Goal: Information Seeking & Learning: Learn about a topic

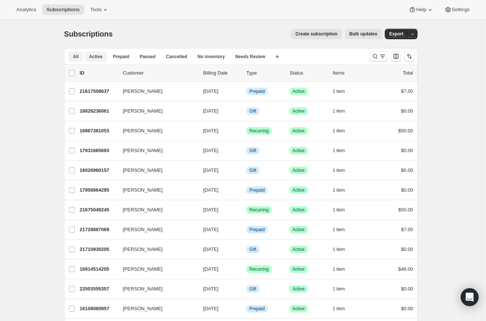
click at [96, 55] on span "Active" at bounding box center [95, 57] width 13 height 6
click at [76, 57] on span "All" at bounding box center [76, 57] width 6 height 6
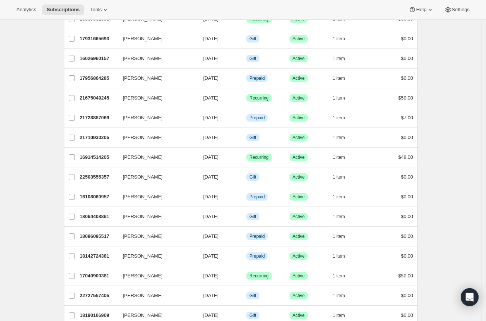
scroll to position [85, 0]
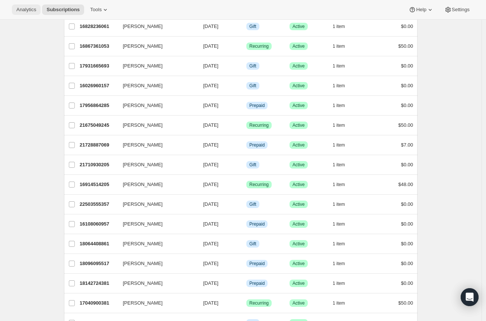
click at [34, 11] on span "Analytics" at bounding box center [26, 10] width 20 height 6
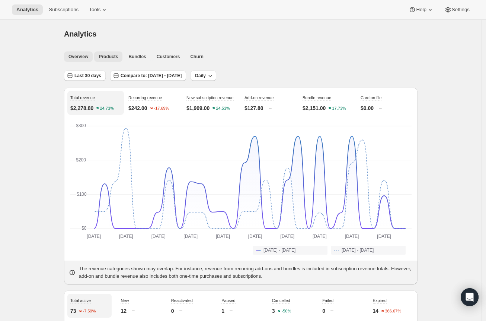
click at [115, 58] on span "Products" at bounding box center [108, 57] width 19 height 6
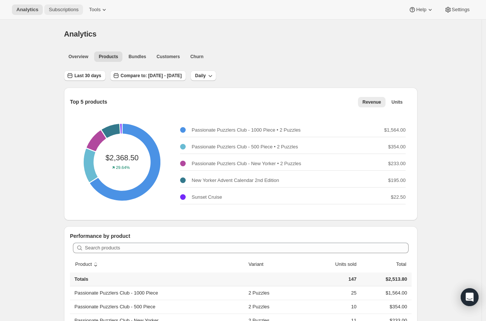
click at [61, 12] on span "Subscriptions" at bounding box center [64, 10] width 30 height 6
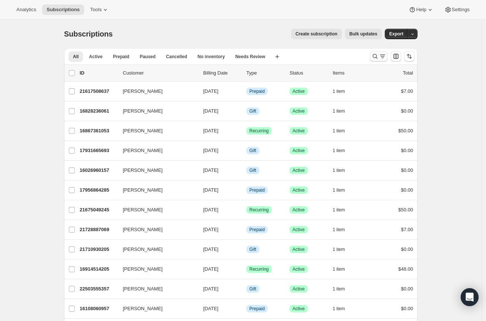
click at [376, 57] on icon "Search and filter results" at bounding box center [375, 56] width 7 height 7
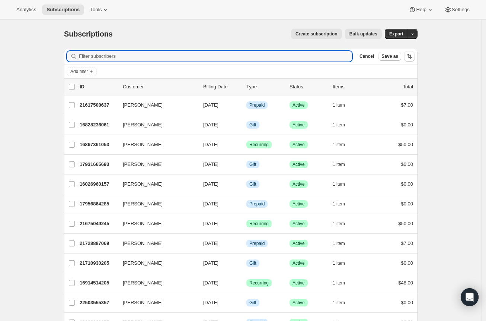
paste input "linlpatt@msn.com"
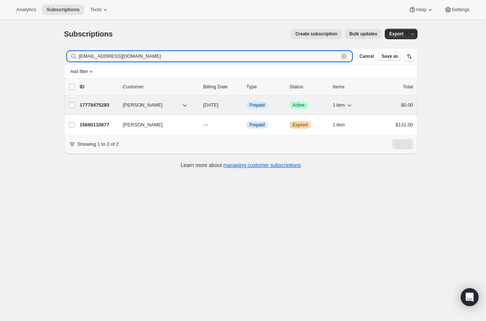
type input "linlpatt@msn.com"
click at [141, 107] on span "[PERSON_NAME]" at bounding box center [143, 104] width 40 height 7
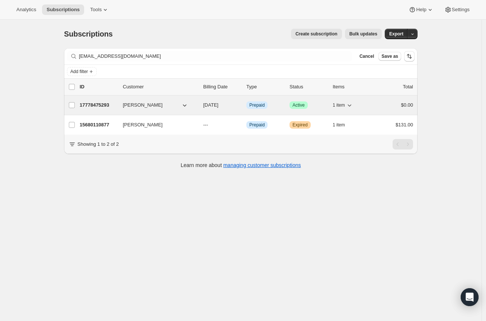
click at [101, 104] on p "17778475293" at bounding box center [98, 104] width 37 height 7
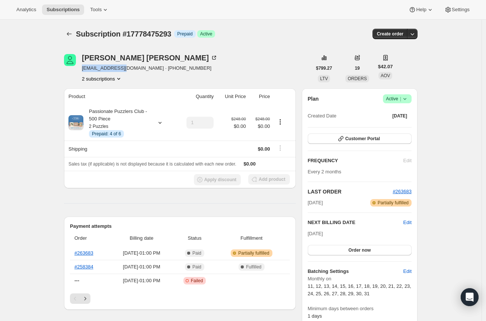
drag, startPoint x: 125, startPoint y: 70, endPoint x: 82, endPoint y: 69, distance: 43.2
click at [82, 69] on div "Linda Patterson linlpatt@msn.com · +13037260450 2 subscriptions" at bounding box center [188, 68] width 248 height 28
copy span "linlpatt@msn.com"
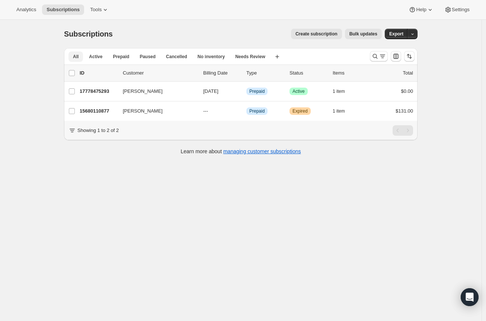
click at [83, 54] on button "All" at bounding box center [76, 56] width 15 height 10
click at [99, 56] on span "Active" at bounding box center [95, 57] width 13 height 6
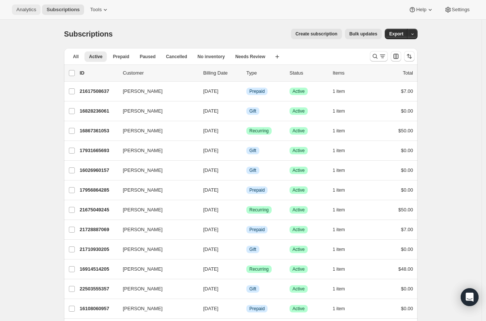
click at [23, 12] on span "Analytics" at bounding box center [26, 10] width 20 height 6
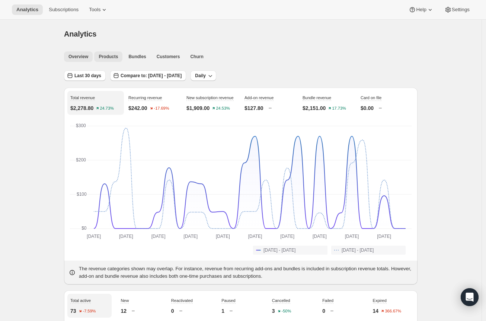
click at [106, 57] on span "Products" at bounding box center [108, 57] width 19 height 6
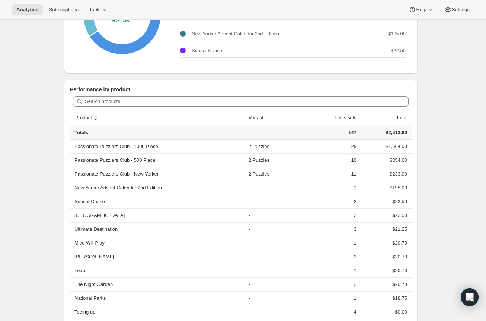
scroll to position [150, 0]
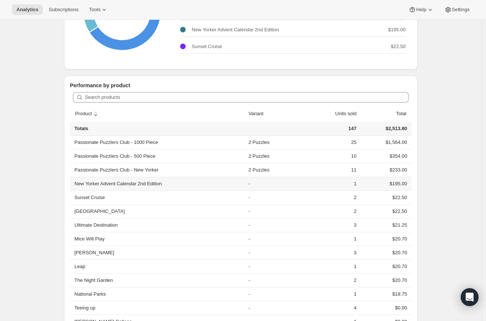
click at [138, 182] on th "New Yorker Advent Calendar 2nd Edition" at bounding box center [158, 183] width 176 height 14
click at [406, 184] on td "$195.00" at bounding box center [385, 183] width 53 height 14
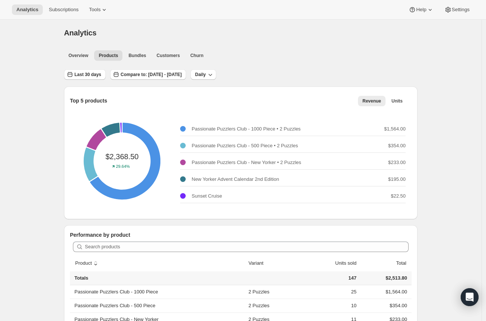
scroll to position [0, 0]
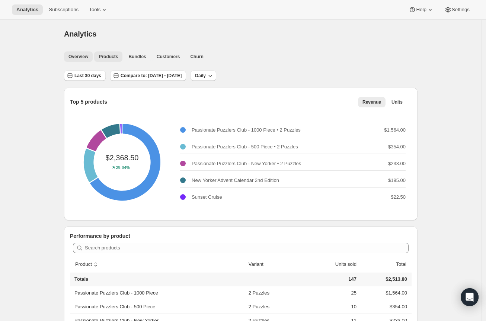
click at [72, 54] on span "Overview" at bounding box center [79, 57] width 20 height 6
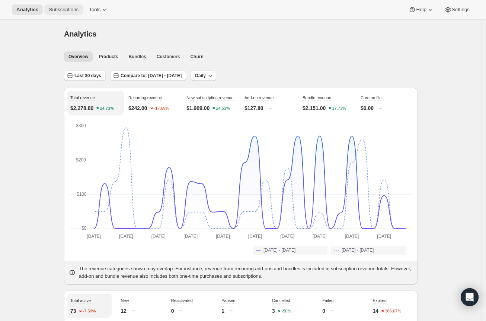
click at [49, 8] on button "Subscriptions" at bounding box center [63, 9] width 39 height 10
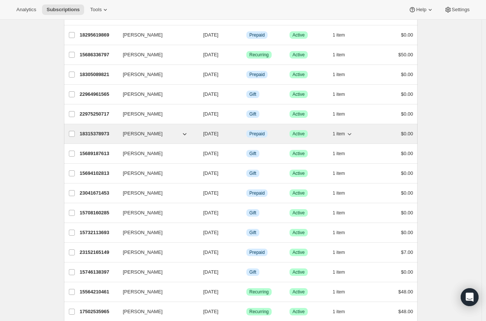
scroll to position [795, 0]
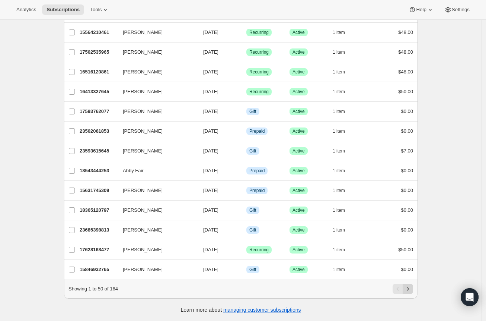
click at [407, 288] on icon "Next" at bounding box center [407, 288] width 7 height 7
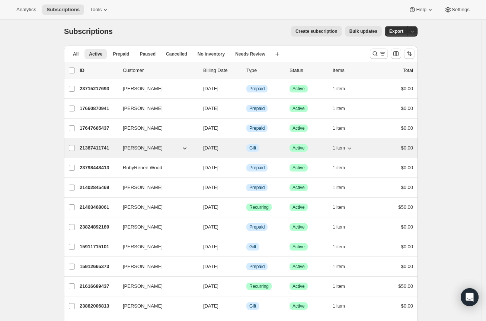
scroll to position [0, 0]
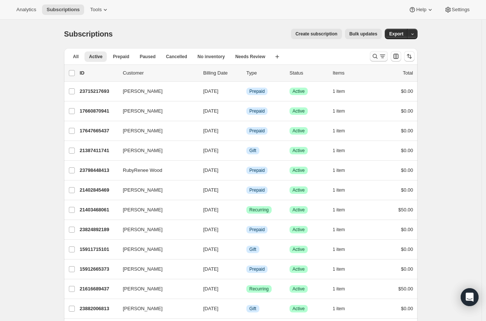
click at [383, 58] on icon "Search and filter results" at bounding box center [382, 56] width 7 height 7
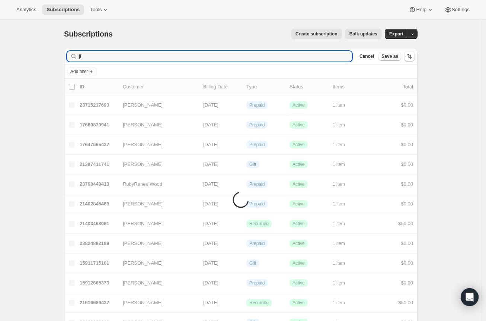
type input "j"
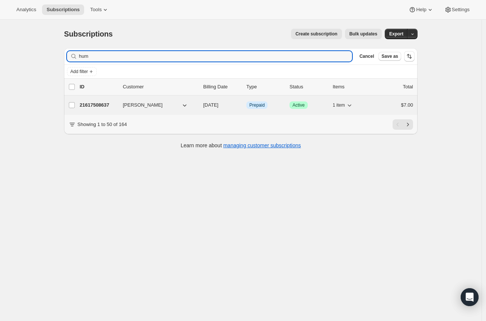
type input "hum"
click at [138, 106] on span "Lydia Humphreys" at bounding box center [143, 104] width 40 height 7
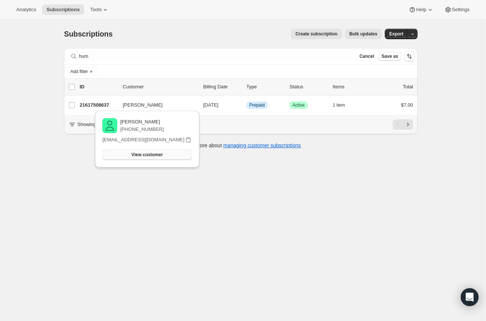
click at [144, 155] on span "View customer" at bounding box center [146, 155] width 31 height 6
click at [162, 21] on div "Subscriptions. This page is ready Subscriptions Create subscription Bulk update…" at bounding box center [241, 34] width 354 height 28
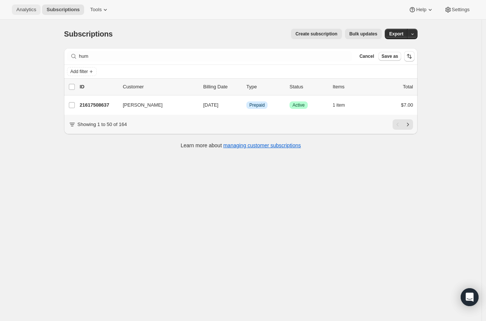
click at [31, 10] on span "Analytics" at bounding box center [26, 10] width 20 height 6
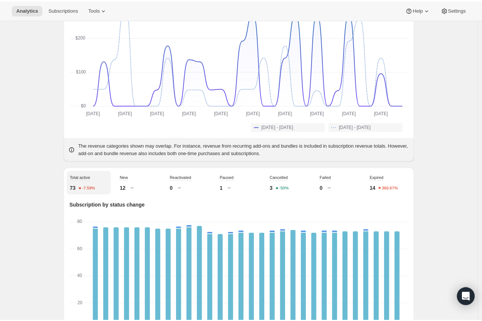
scroll to position [139, 0]
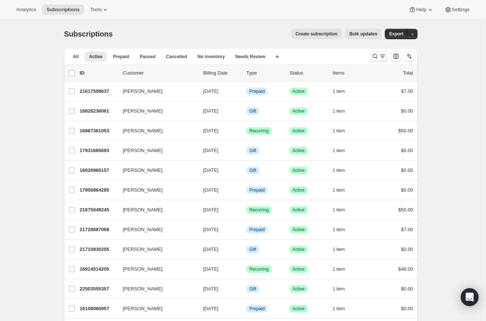
click at [377, 55] on icon "Search and filter results" at bounding box center [375, 56] width 7 height 7
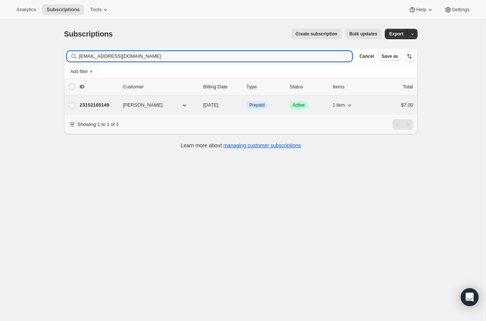
type input "[EMAIL_ADDRESS][DOMAIN_NAME]"
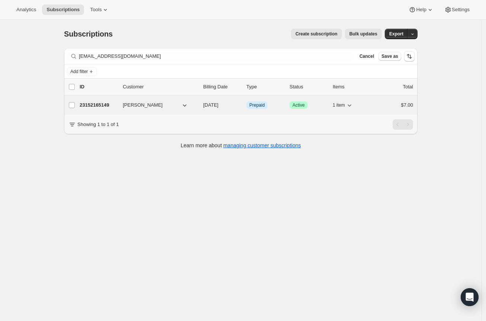
click at [102, 108] on p "23152165149" at bounding box center [98, 104] width 37 height 7
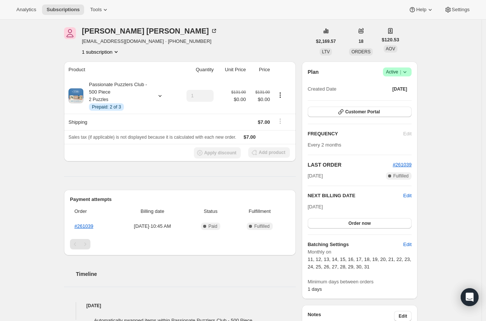
scroll to position [42, 0]
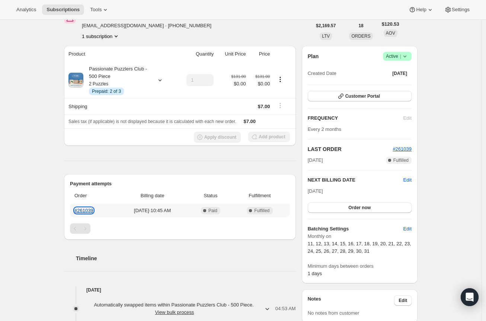
click at [91, 210] on link "#261039" at bounding box center [83, 210] width 19 height 6
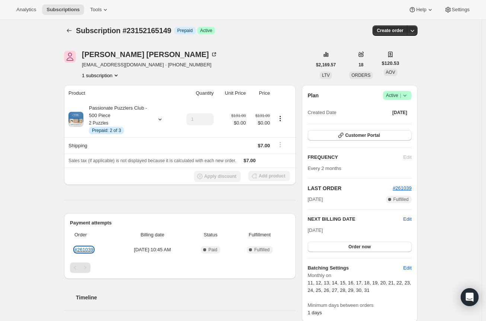
scroll to position [0, 0]
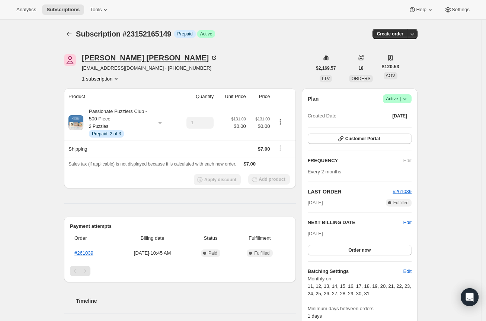
click at [210, 57] on icon at bounding box center [213, 57] width 7 height 7
click at [68, 30] on icon "Subscriptions" at bounding box center [69, 33] width 7 height 7
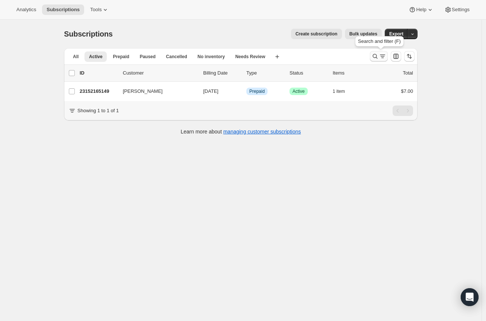
click at [376, 53] on icon "Search and filter results" at bounding box center [375, 56] width 7 height 7
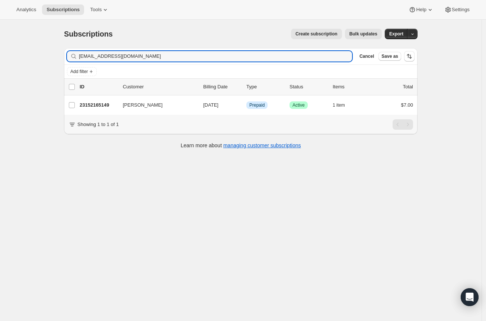
drag, startPoint x: 155, startPoint y: 53, endPoint x: -27, endPoint y: 50, distance: 182.5
click at [0, 50] on html "Analytics Subscriptions Tools Help Settings Skip to content Subscriptions. This…" at bounding box center [243, 160] width 486 height 321
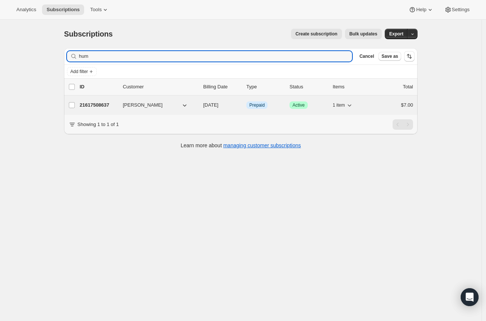
type input "hum"
click at [121, 106] on div "21617508637 Lydia Humphreys 09/29/2025 Info Prepaid Success Active 1 item $7.00" at bounding box center [247, 105] width 334 height 10
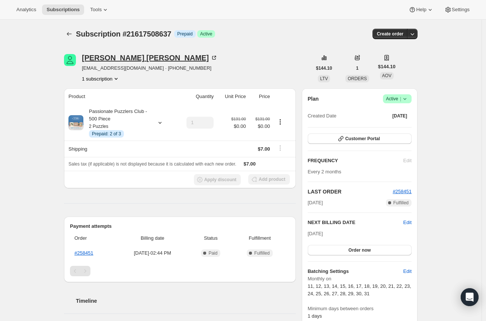
click at [210, 60] on icon at bounding box center [213, 57] width 7 height 7
click at [73, 37] on icon "Subscriptions" at bounding box center [69, 33] width 7 height 7
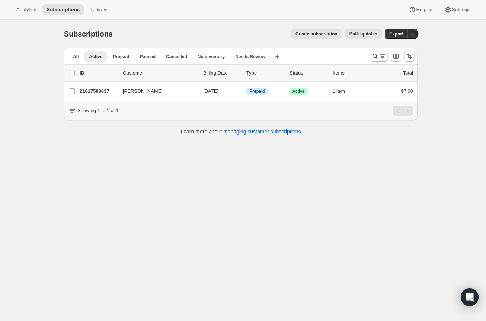
click at [74, 37] on span "Subscriptions" at bounding box center [88, 34] width 49 height 8
click at [379, 54] on icon "Search and filter results" at bounding box center [375, 56] width 7 height 7
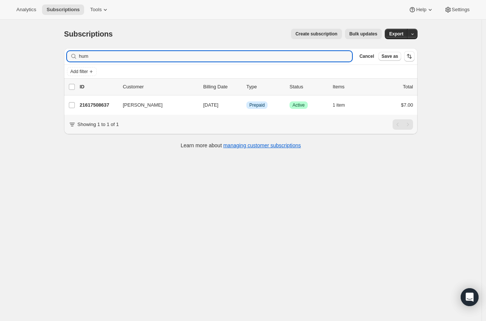
drag, startPoint x: 117, startPoint y: 55, endPoint x: 49, endPoint y: 56, distance: 68.1
click at [49, 57] on div "Subscriptions. This page is ready Subscriptions Create subscription Bulk update…" at bounding box center [241, 180] width 482 height 321
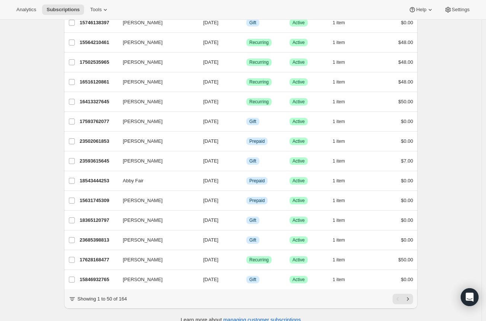
scroll to position [808, 0]
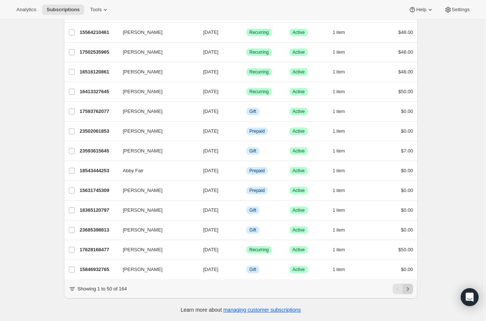
click at [410, 290] on icon "Next" at bounding box center [407, 288] width 7 height 7
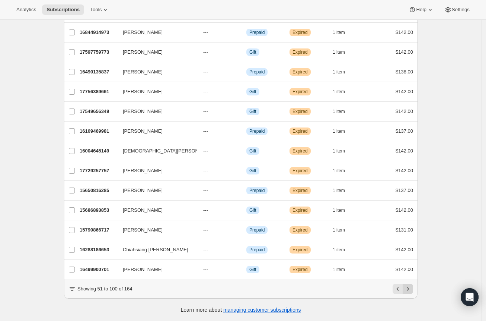
click at [411, 292] on icon "Next" at bounding box center [407, 288] width 7 height 7
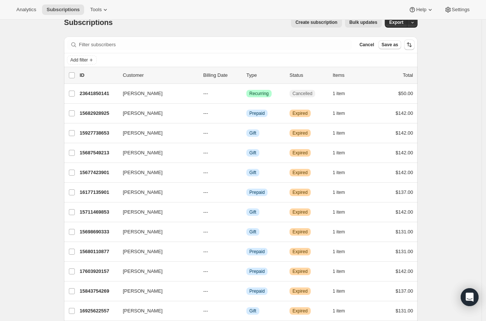
scroll to position [0, 0]
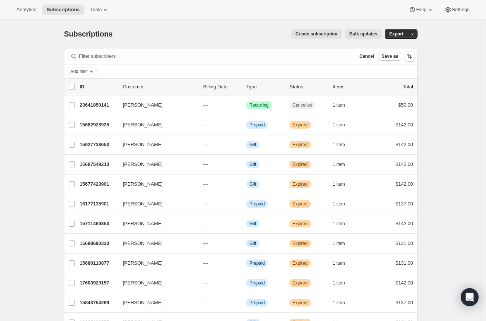
click at [30, 15] on div "Analytics Subscriptions Tools Help Settings" at bounding box center [243, 10] width 486 height 20
click at [32, 12] on span "Analytics" at bounding box center [26, 10] width 20 height 6
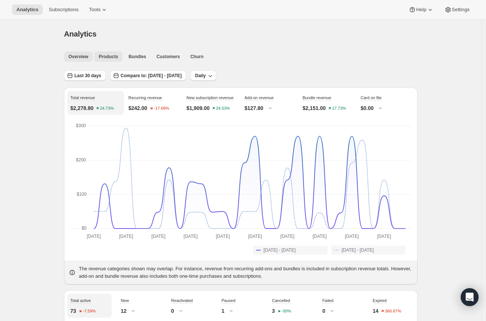
click at [102, 53] on button "Products" at bounding box center [108, 56] width 28 height 10
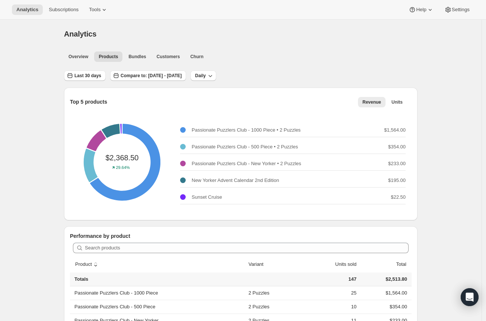
click at [96, 163] on icon at bounding box center [122, 162] width 104 height 104
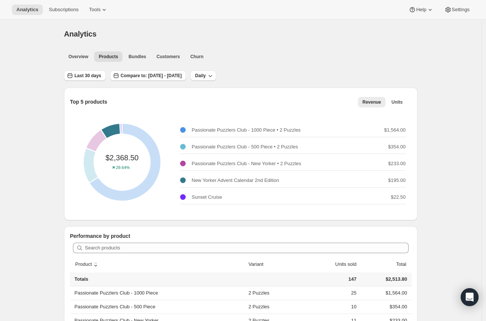
click at [112, 134] on div "New Yorker Advent Calendar 2nd Edition: New Yorker Advent Calendar 2nd Edition …" at bounding box center [122, 162] width 154 height 154
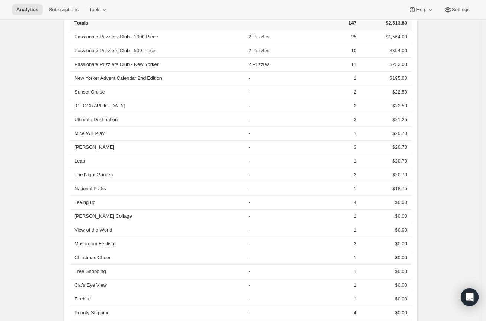
scroll to position [191, 0]
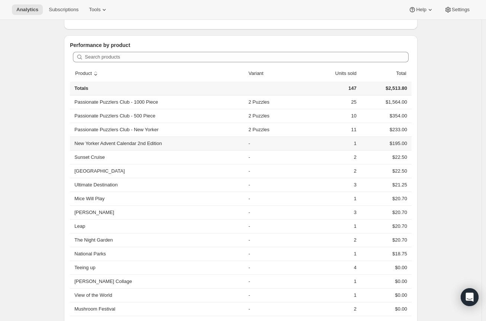
click at [131, 140] on th "New Yorker Advent Calendar 2nd Edition" at bounding box center [158, 143] width 176 height 14
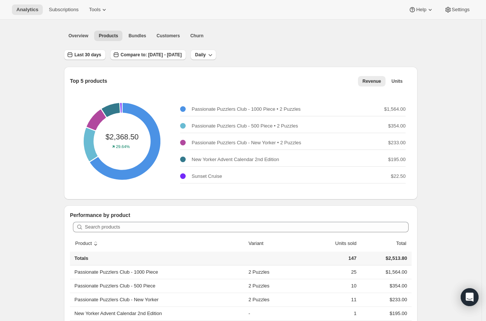
scroll to position [0, 0]
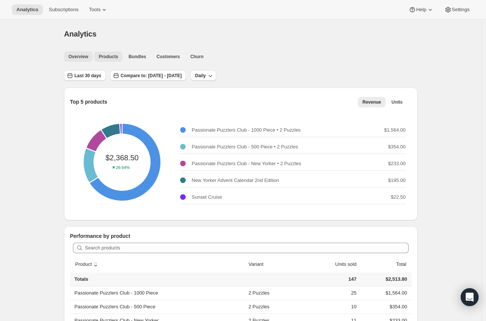
click at [77, 57] on span "Overview" at bounding box center [79, 57] width 20 height 6
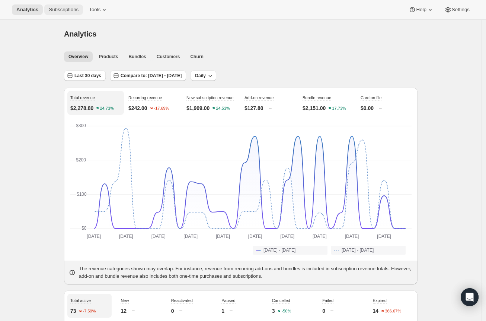
click at [60, 12] on span "Subscriptions" at bounding box center [64, 10] width 30 height 6
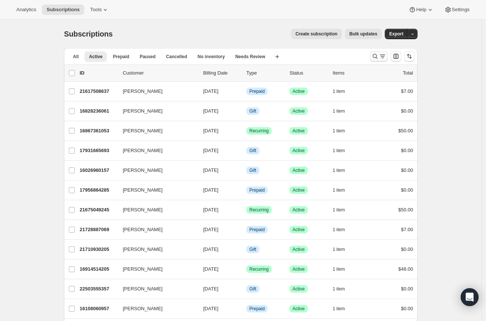
click at [374, 58] on icon "Search and filter results" at bounding box center [375, 56] width 7 height 7
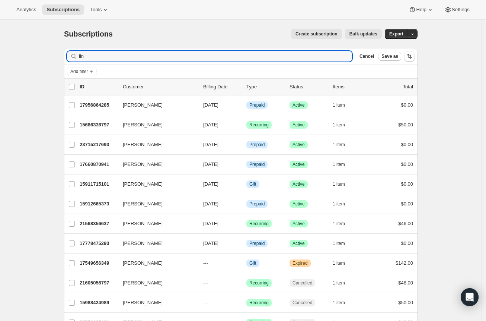
drag, startPoint x: 123, startPoint y: 54, endPoint x: 71, endPoint y: 55, distance: 51.0
click at [71, 55] on div "lin Clear" at bounding box center [209, 56] width 285 height 10
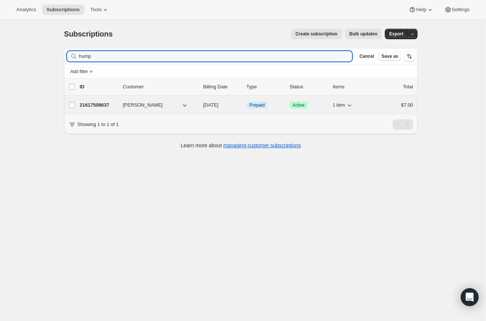
type input "hump"
click at [119, 106] on div "21617508637 Lydia Humphreys 09/29/2025 Info Prepaid Success Active 1 item $7.00" at bounding box center [247, 105] width 334 height 10
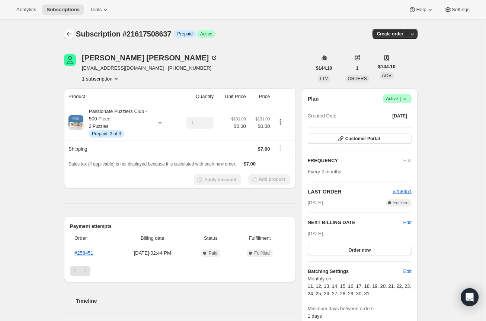
click at [70, 34] on icon "Subscriptions" at bounding box center [69, 34] width 5 height 4
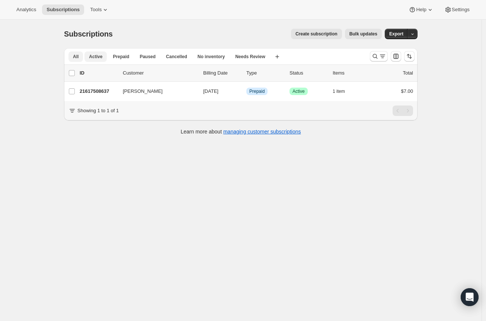
click at [75, 58] on span "All" at bounding box center [76, 57] width 6 height 6
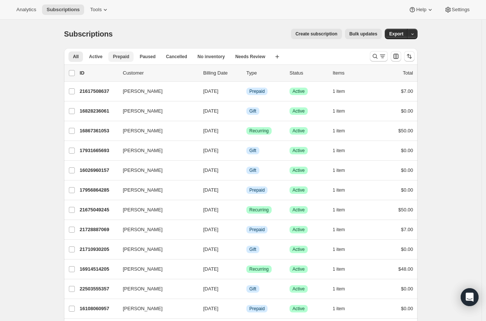
click at [129, 59] on span "Prepaid" at bounding box center [121, 57] width 16 height 6
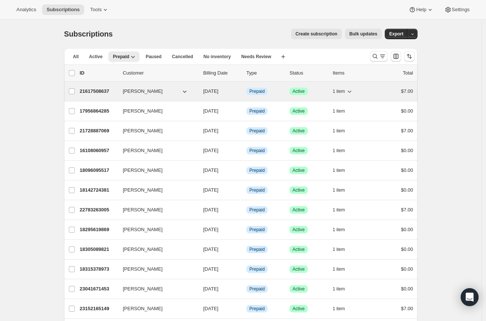
click at [137, 91] on span "Lydia Humphreys" at bounding box center [143, 91] width 40 height 7
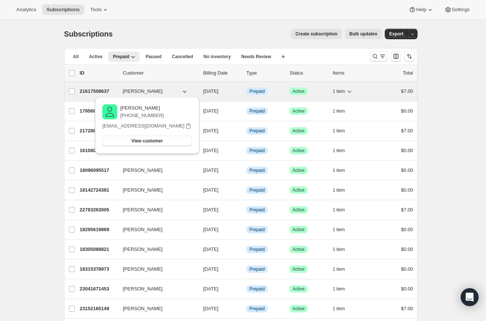
click at [138, 92] on span "Lydia Humphreys" at bounding box center [143, 91] width 40 height 7
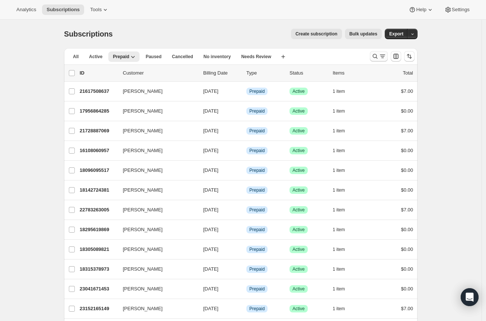
click at [373, 55] on button "Search and filter results" at bounding box center [379, 56] width 18 height 10
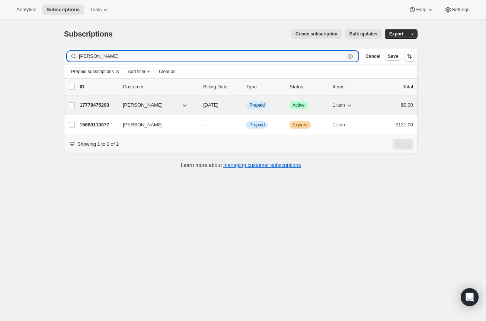
type input "linda"
click at [159, 104] on span "Linda Patterson" at bounding box center [143, 104] width 40 height 7
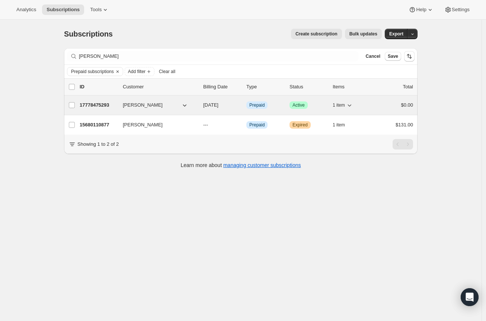
click at [137, 102] on span "Linda Patterson" at bounding box center [143, 104] width 40 height 7
click at [80, 109] on label "Linda Patterson" at bounding box center [72, 104] width 16 height 19
click at [75, 108] on input "Linda Patterson" at bounding box center [72, 105] width 6 height 6
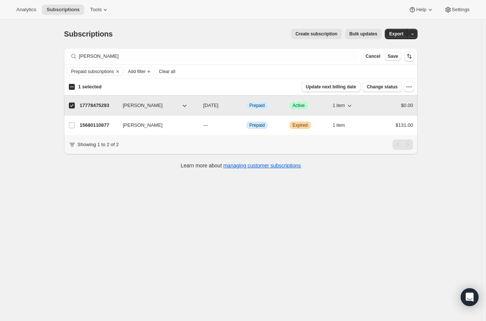
click at [135, 107] on span "Linda Patterson" at bounding box center [143, 105] width 40 height 7
click at [74, 108] on span at bounding box center [72, 105] width 7 height 7
click at [74, 108] on input "Linda Patterson" at bounding box center [72, 105] width 6 height 6
checkbox input "false"
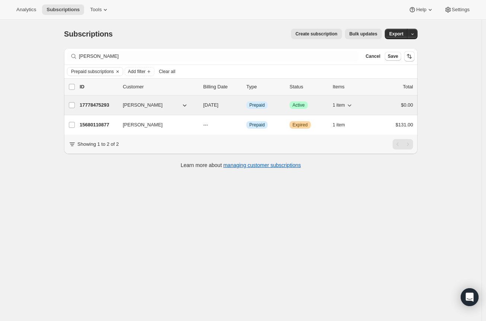
click at [108, 104] on p "17778475293" at bounding box center [98, 104] width 37 height 7
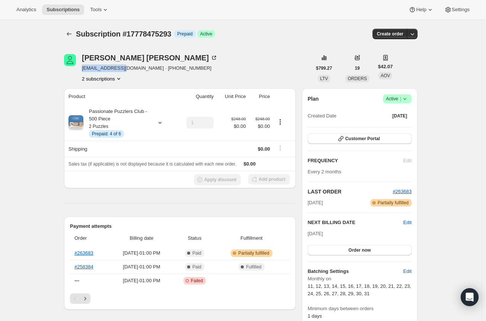
drag, startPoint x: 125, startPoint y: 70, endPoint x: 83, endPoint y: 71, distance: 42.5
click at [83, 71] on div "Linda Patterson linlpatt@msn.com · +13037260450 2 subscriptions" at bounding box center [188, 68] width 248 height 28
copy span "linlpatt@msn.com"
click at [65, 6] on button "Subscriptions" at bounding box center [63, 9] width 42 height 10
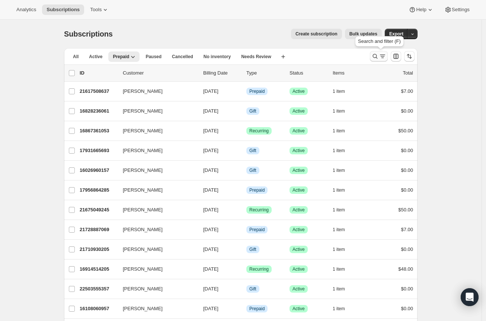
click at [379, 57] on icon "Search and filter results" at bounding box center [375, 56] width 7 height 7
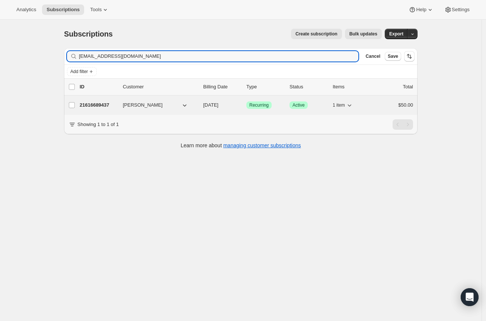
type input "angelupton@hotmail.com"
click at [135, 108] on span "[PERSON_NAME]" at bounding box center [143, 104] width 40 height 7
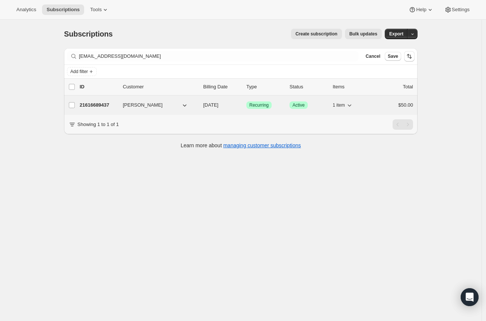
click at [106, 102] on p "21616689437" at bounding box center [98, 104] width 37 height 7
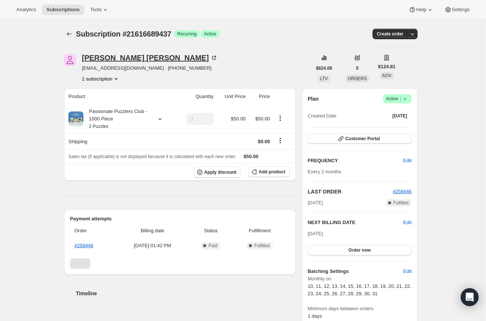
click at [210, 60] on icon at bounding box center [213, 57] width 7 height 7
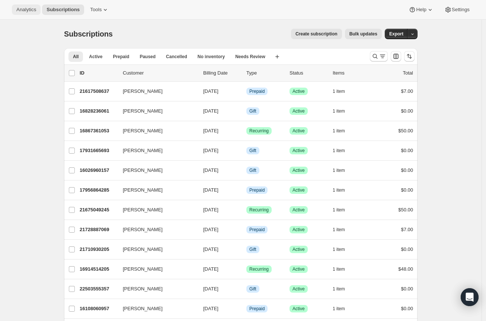
click at [18, 7] on span "Analytics" at bounding box center [26, 10] width 20 height 6
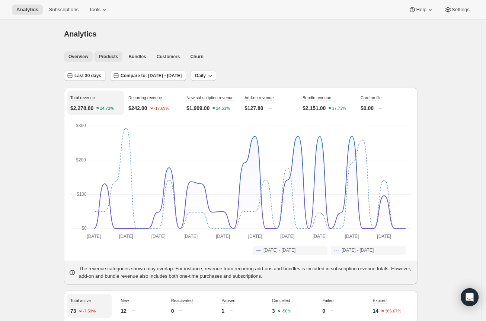
click at [100, 55] on button "Products" at bounding box center [108, 56] width 28 height 10
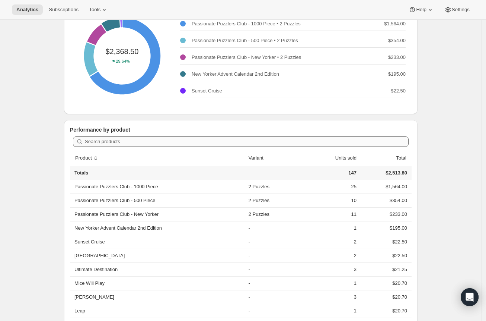
scroll to position [155, 0]
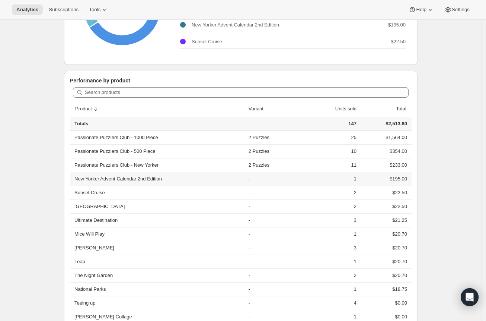
click at [395, 180] on td "$195.00" at bounding box center [385, 179] width 53 height 14
click at [103, 179] on th "New Yorker Advent Calendar 2nd Edition" at bounding box center [158, 179] width 176 height 14
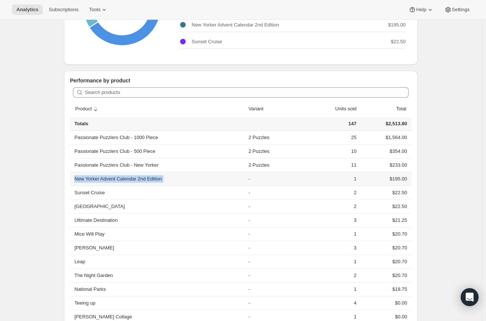
click at [147, 181] on th "New Yorker Advent Calendar 2nd Edition" at bounding box center [158, 179] width 176 height 14
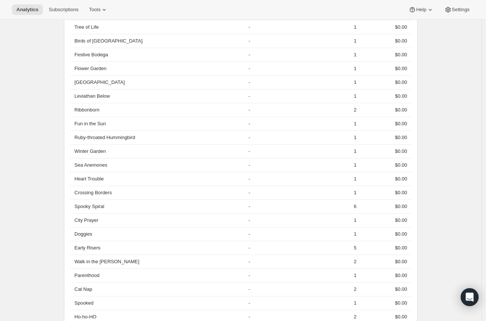
scroll to position [906, 0]
